Goal: Obtain resource: Obtain resource

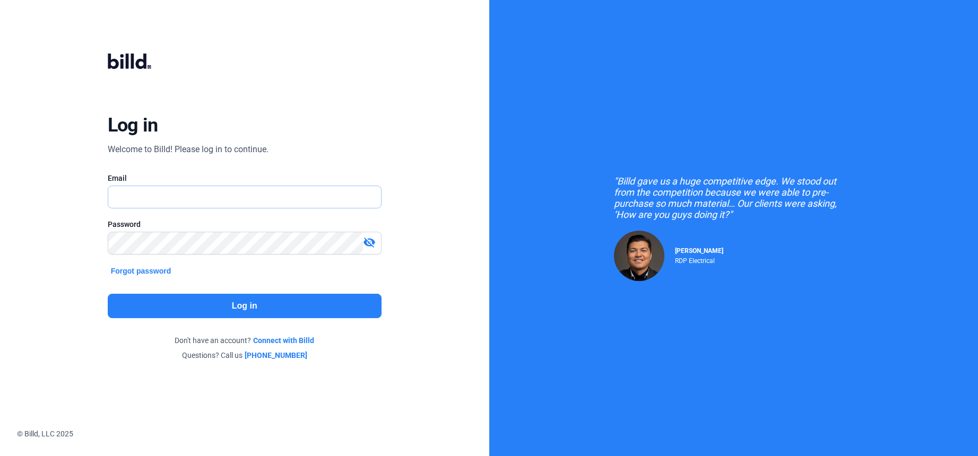
type input "[PERSON_NAME][EMAIL_ADDRESS][DOMAIN_NAME]"
click at [157, 300] on button "Log in" at bounding box center [245, 306] width 274 height 24
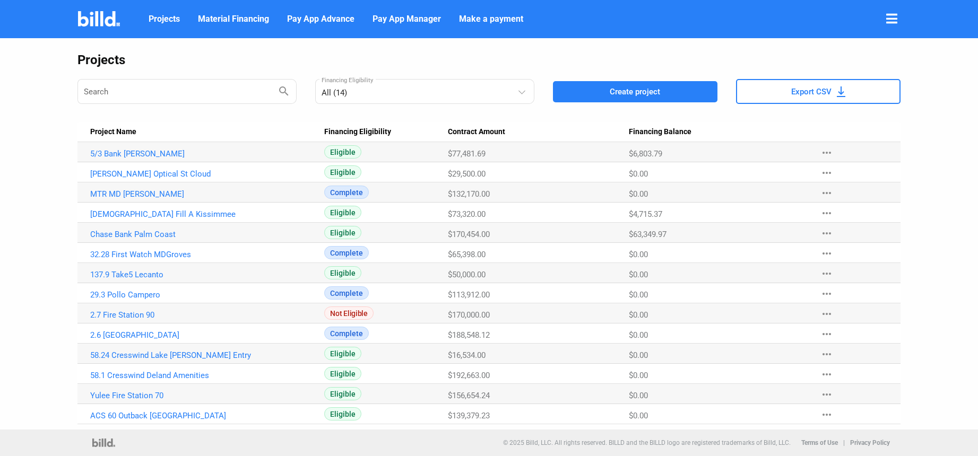
click at [892, 20] on icon at bounding box center [891, 18] width 11 height 13
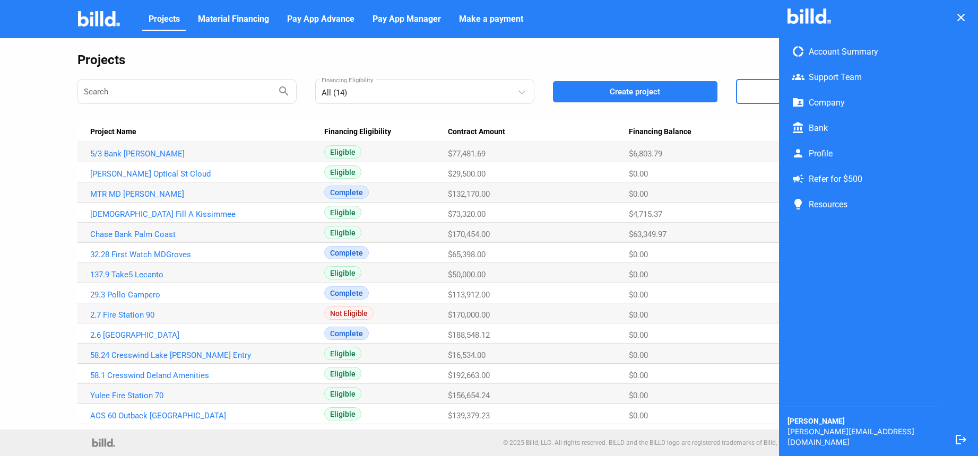
click at [170, 19] on span "Projects" at bounding box center [164, 19] width 31 height 13
click at [126, 233] on div at bounding box center [489, 247] width 978 height 418
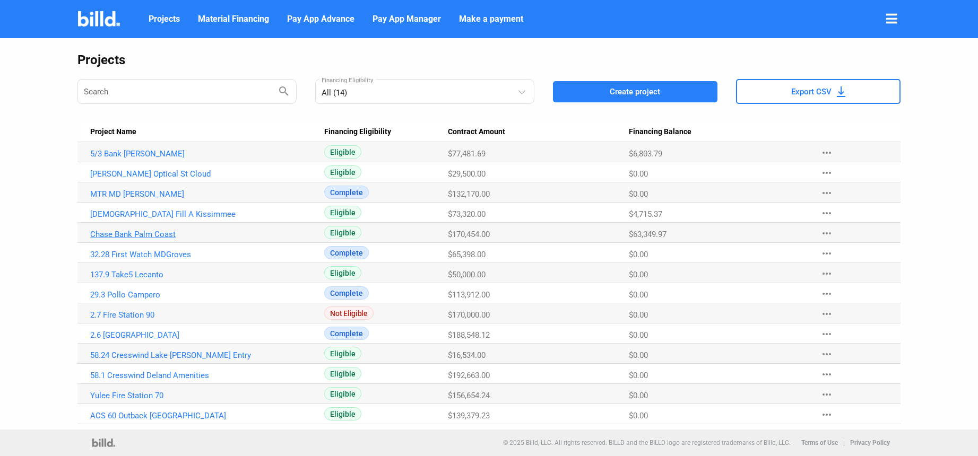
click at [136, 234] on link "Chase Bank Palm Coast" at bounding box center [202, 235] width 224 height 10
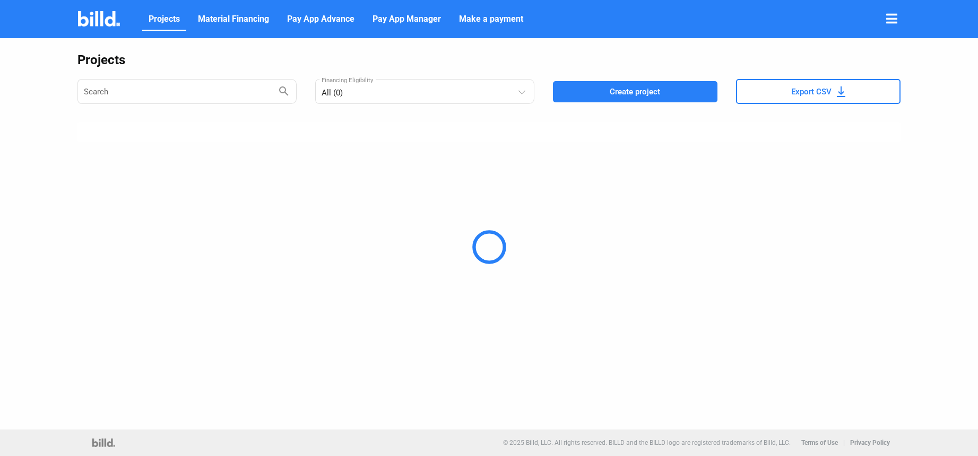
click at [172, 19] on span "Projects" at bounding box center [164, 19] width 31 height 13
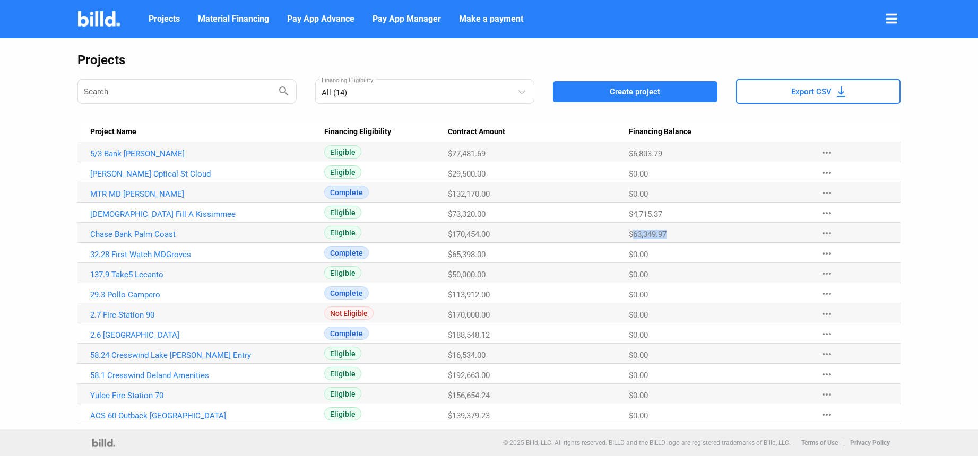
drag, startPoint x: 634, startPoint y: 234, endPoint x: 667, endPoint y: 233, distance: 33.4
click at [666, 233] on span "$63,349.97" at bounding box center [648, 235] width 38 height 10
copy span "63,349.97"
click at [158, 237] on link "Chase Bank Palm Coast" at bounding box center [202, 235] width 224 height 10
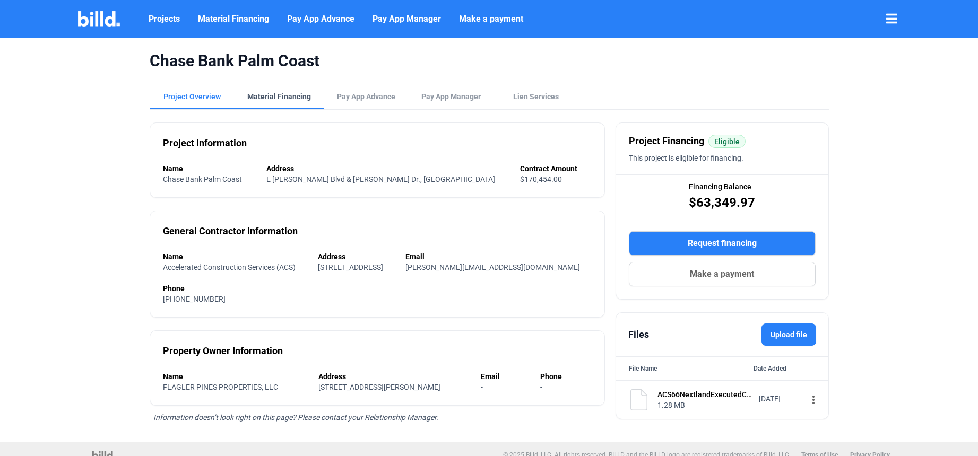
click at [263, 97] on div "Material Financing" at bounding box center [279, 96] width 64 height 11
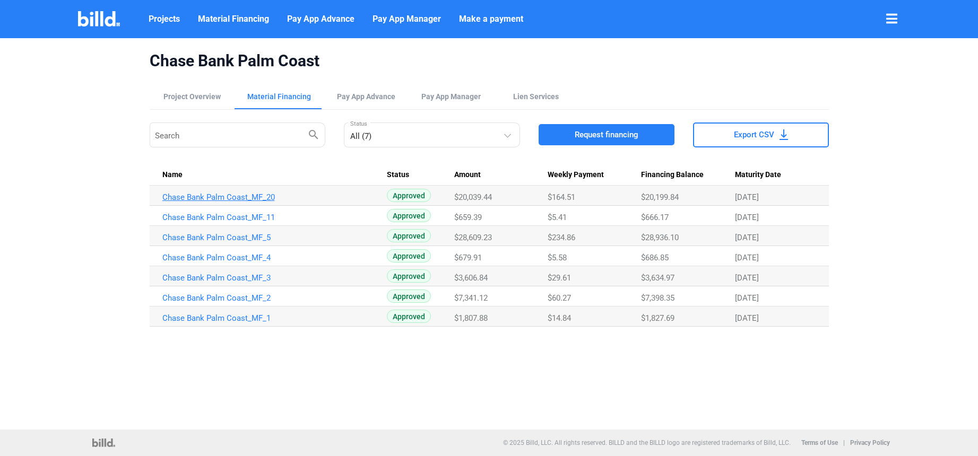
click at [205, 197] on link "Chase Bank Palm Coast_MF_20" at bounding box center [274, 198] width 224 height 10
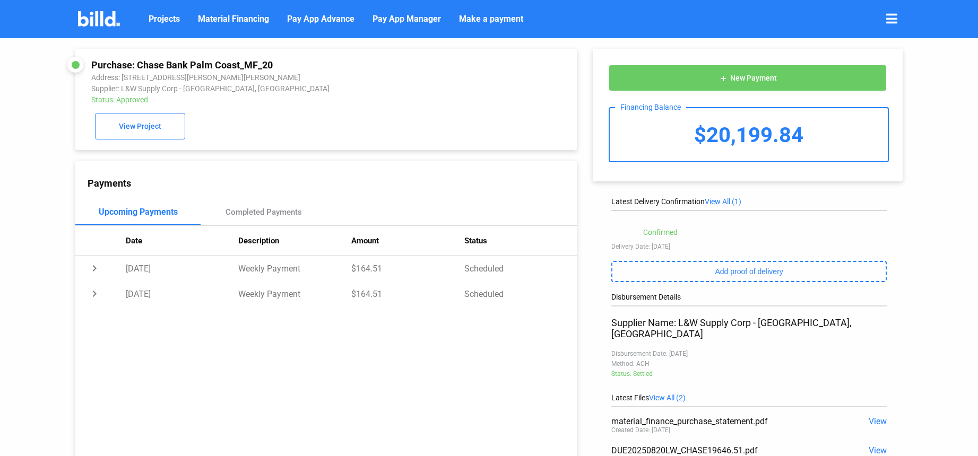
scroll to position [90, 0]
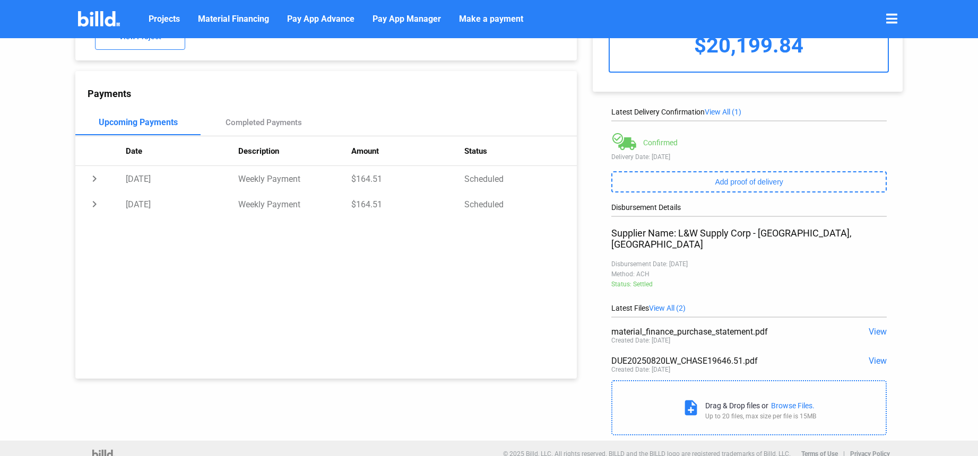
click at [869, 327] on span "View" at bounding box center [878, 332] width 18 height 10
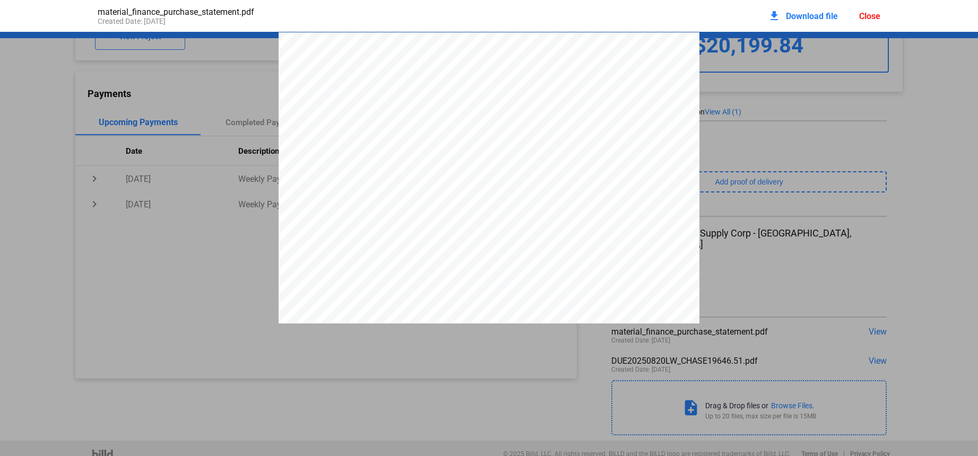
scroll to position [5, 0]
drag, startPoint x: 354, startPoint y: 124, endPoint x: 451, endPoint y: 121, distance: 97.1
click at [451, 121] on div "PURCHASE STATEMENT This PURCHASE STATEMENT is being executed and delivered purs…" at bounding box center [489, 324] width 421 height 595
